Goal: Task Accomplishment & Management: Use online tool/utility

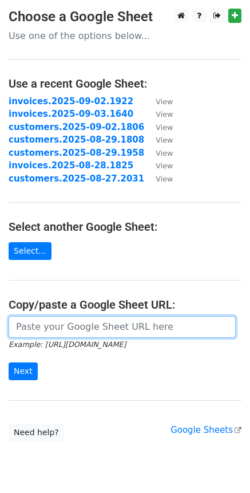
click at [69, 335] on input "url" at bounding box center [122, 327] width 227 height 22
paste input "https://docs.google.com/spreadsheets/d/1SXu-Fw8jg47cDdxajb4fGM1B6V_u5LB5ykjOBiJ…"
type input "https://docs.google.com/spreadsheets/d/1SXu-Fw8jg47cDdxajb4fGM1B6V_u5LB5ykjOBiJ…"
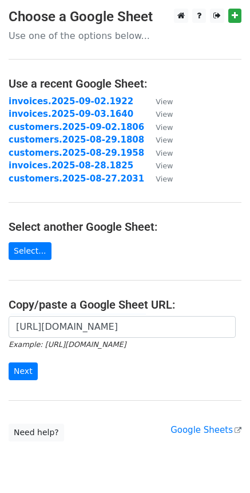
scroll to position [0, 0]
click at [18, 373] on input "Next" at bounding box center [23, 371] width 29 height 18
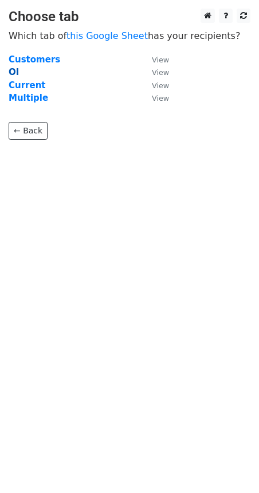
click at [13, 73] on strong "OI" at bounding box center [14, 72] width 10 height 10
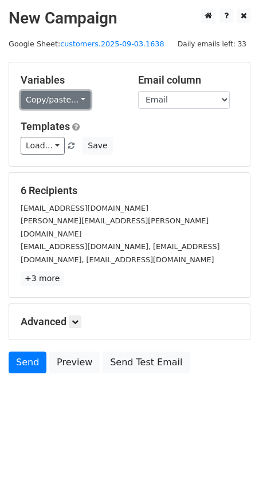
click at [76, 94] on link "Copy/paste..." at bounding box center [56, 100] width 70 height 18
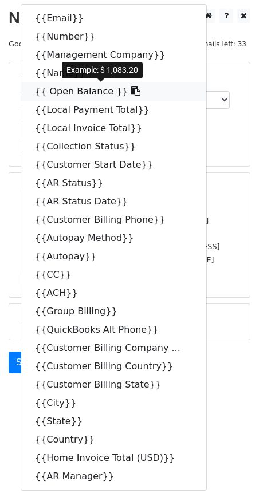
click at [131, 93] on icon at bounding box center [135, 90] width 9 height 9
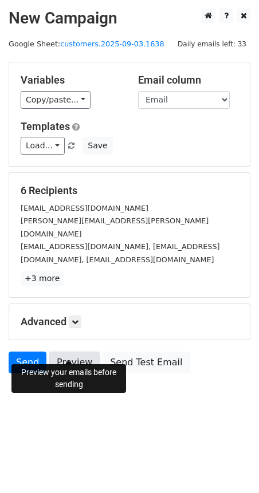
click at [77, 353] on link "Preview" at bounding box center [74, 362] width 50 height 22
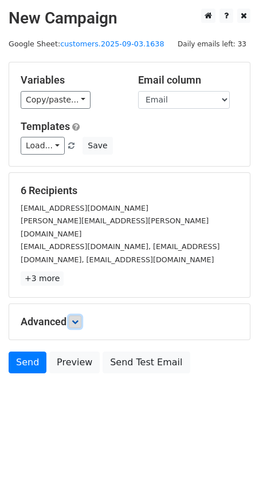
click at [74, 318] on icon at bounding box center [75, 321] width 7 height 7
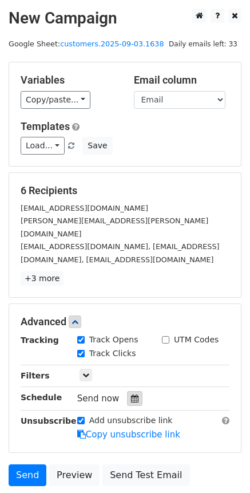
click at [133, 394] on icon at bounding box center [134, 398] width 7 height 8
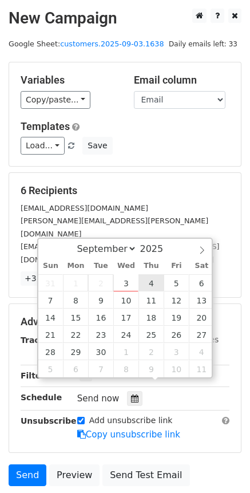
type input "[DATE] 12:00"
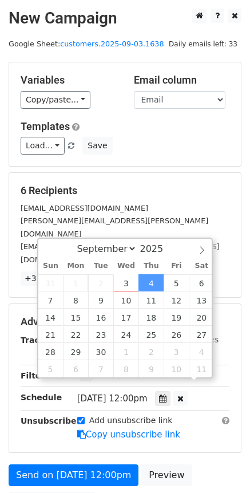
scroll to position [1, 0]
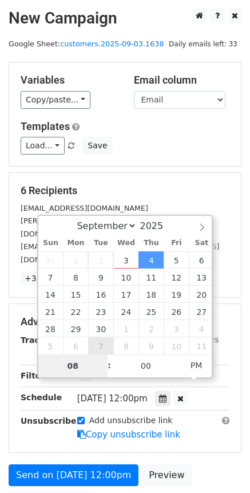
type input "08"
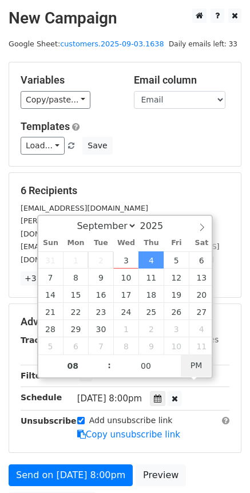
type input "[DATE] 08:00"
click at [191, 363] on span "PM" at bounding box center [196, 365] width 31 height 23
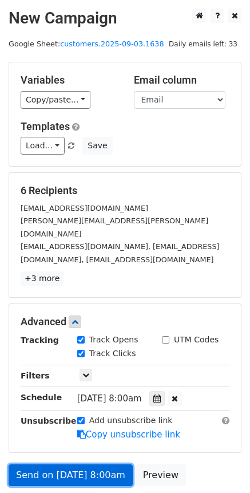
click at [113, 464] on link "Send on [DATE] 8:00am" at bounding box center [71, 475] width 124 height 22
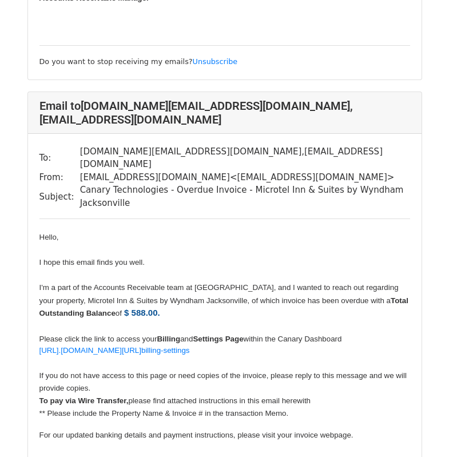
scroll to position [2348, 0]
